Goal: Task Accomplishment & Management: Use online tool/utility

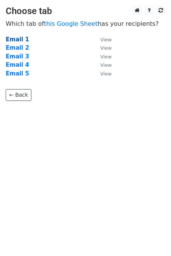
click at [19, 40] on strong "Email 1" at bounding box center [18, 39] width 24 height 7
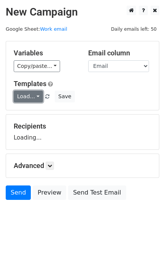
click at [25, 95] on link "Load..." at bounding box center [28, 97] width 29 height 12
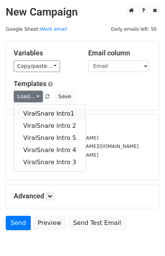
click at [34, 108] on link "ViralSnare Intro1" at bounding box center [49, 114] width 71 height 12
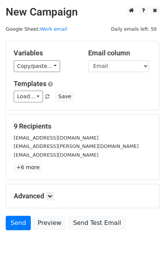
scroll to position [37, 0]
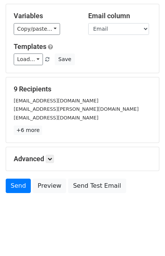
click at [13, 192] on div "Send Preview Send Test Email" at bounding box center [82, 188] width 165 height 18
click at [14, 188] on link "Send" at bounding box center [18, 186] width 25 height 14
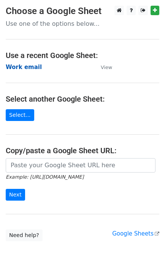
click at [17, 68] on strong "Work email" at bounding box center [24, 67] width 36 height 7
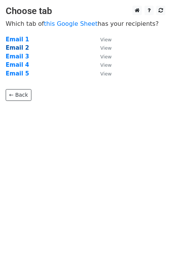
click at [9, 48] on strong "Email 2" at bounding box center [18, 47] width 24 height 7
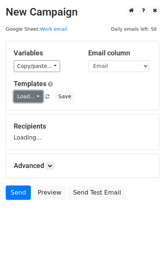
click at [30, 93] on link "Load..." at bounding box center [28, 97] width 29 height 12
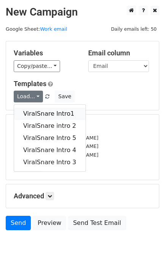
click at [40, 110] on link "ViralSnare Intro1" at bounding box center [49, 114] width 71 height 12
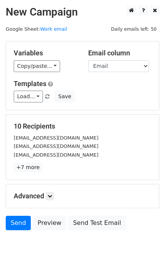
scroll to position [37, 0]
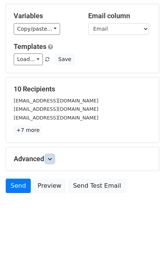
click at [53, 160] on link at bounding box center [49, 159] width 8 height 8
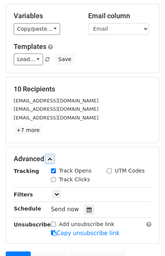
scroll to position [111, 0]
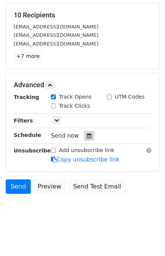
click at [86, 136] on icon at bounding box center [88, 135] width 5 height 5
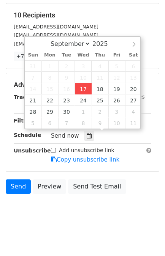
type input "[DATE] 16:18"
type input "04"
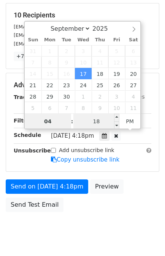
scroll to position [99, 0]
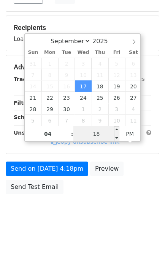
click at [98, 131] on input "18" at bounding box center [96, 133] width 46 height 15
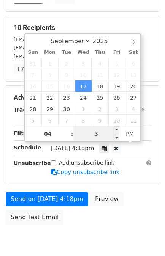
type input "35"
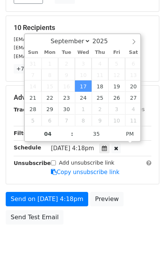
type input "[DATE] 16:35"
click at [125, 192] on div "Send on [DATE] 4:18pm Preview Send Test Email" at bounding box center [82, 210] width 165 height 36
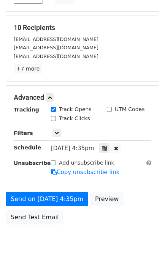
scroll to position [129, 0]
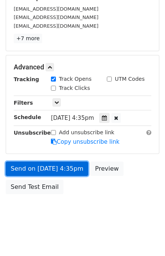
click at [48, 165] on link "Send on [DATE] 4:35pm" at bounding box center [47, 169] width 82 height 14
